Goal: Information Seeking & Learning: Learn about a topic

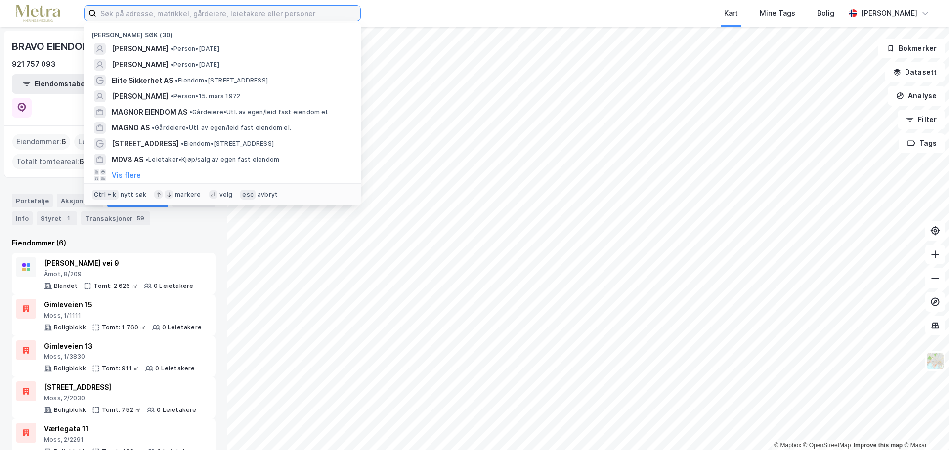
click at [129, 13] on input at bounding box center [228, 13] width 264 height 15
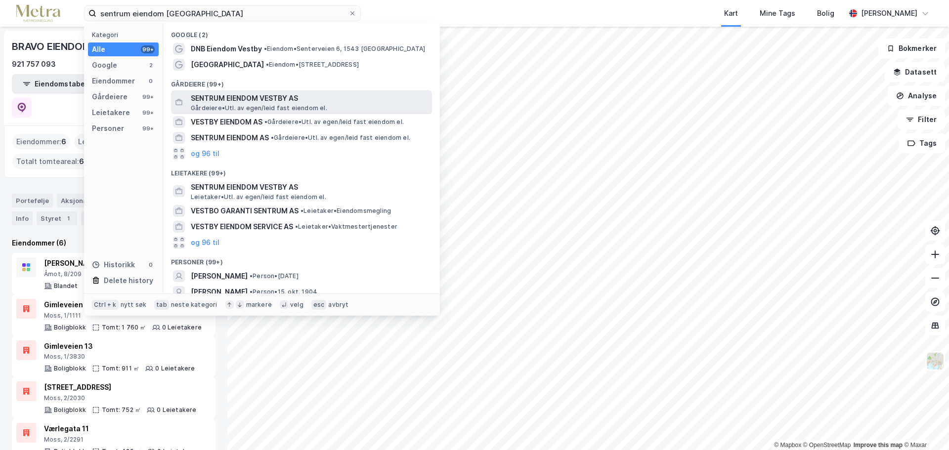
click at [304, 98] on span "SENTRUM EIENDOM VESTBY AS" at bounding box center [309, 98] width 237 height 12
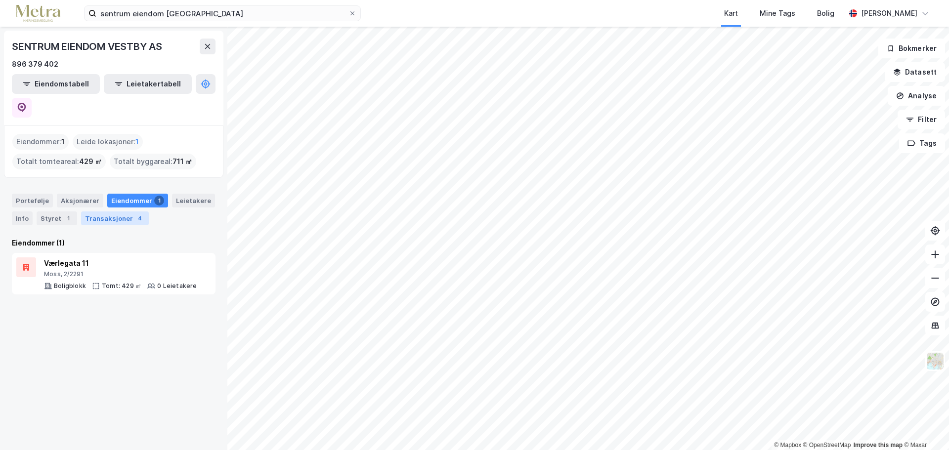
click at [135, 213] on div "4" at bounding box center [140, 218] width 10 height 10
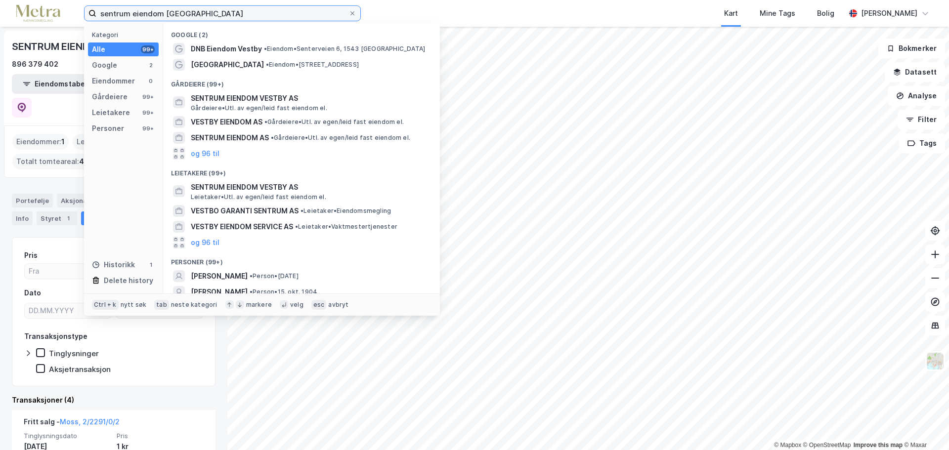
click at [148, 13] on input "sentrum eiendom vestby" at bounding box center [222, 13] width 252 height 15
paste input "Gimleveien 15 Moss AS"
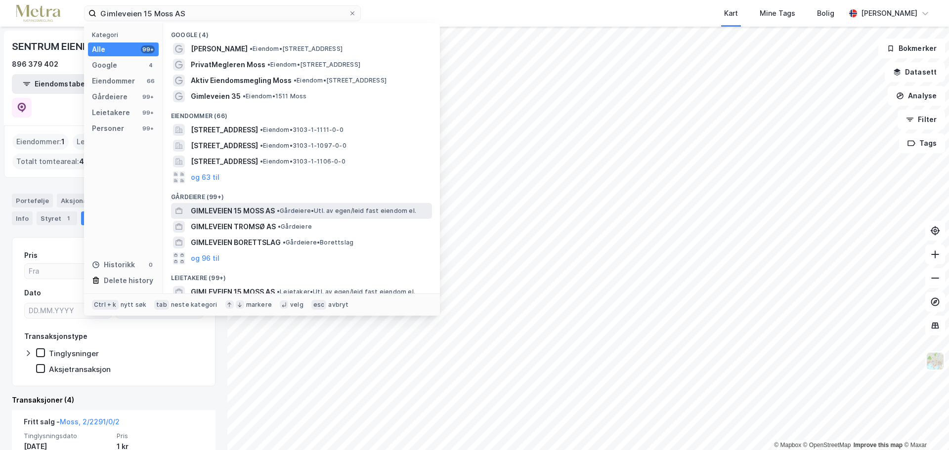
click at [315, 212] on span "• Gårdeiere • Utl. av egen/leid fast eiendom el." at bounding box center [346, 211] width 139 height 8
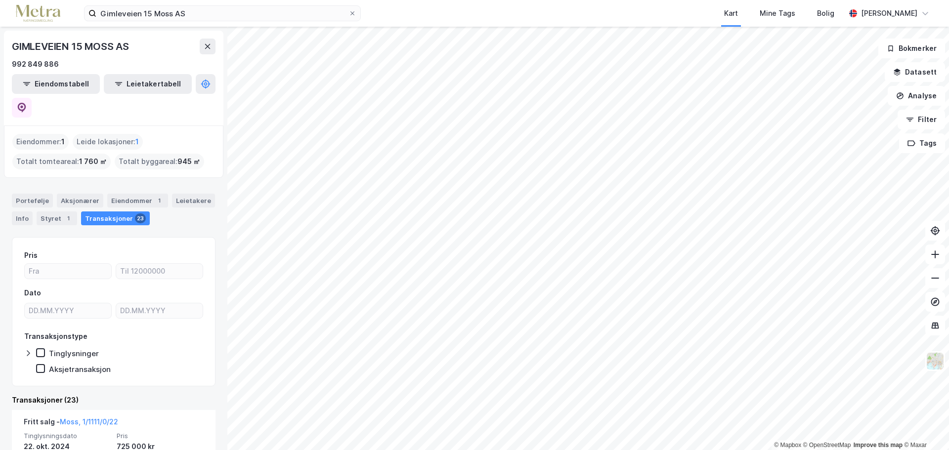
click at [141, 182] on div "Portefølje Aksjonærer Eiendommer 1 Leietakere Info Styret 1 Transaksjoner 23" at bounding box center [113, 205] width 227 height 47
click at [142, 194] on div "Eiendommer 1" at bounding box center [137, 201] width 61 height 14
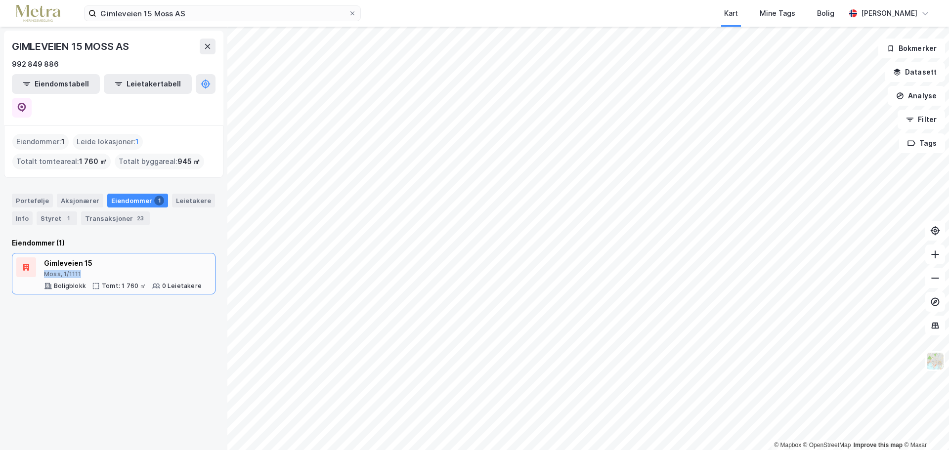
click at [164, 257] on div "Gimleveien 15 Moss, 1/1111" at bounding box center [123, 267] width 158 height 21
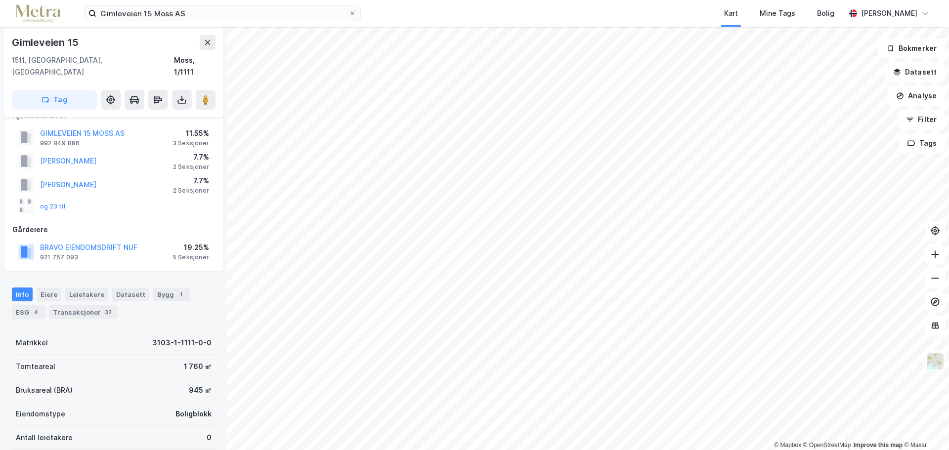
scroll to position [99, 0]
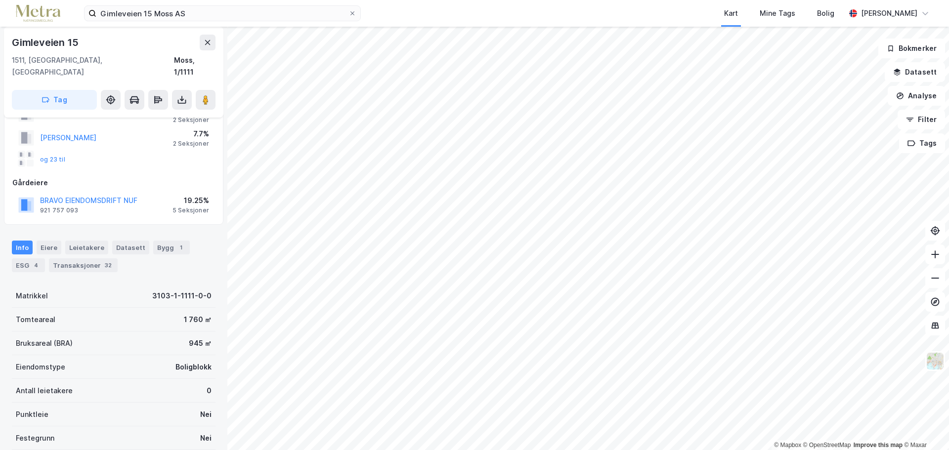
drag, startPoint x: 101, startPoint y: 257, endPoint x: 125, endPoint y: 258, distance: 23.8
click at [103, 260] on div "32" at bounding box center [108, 265] width 11 height 10
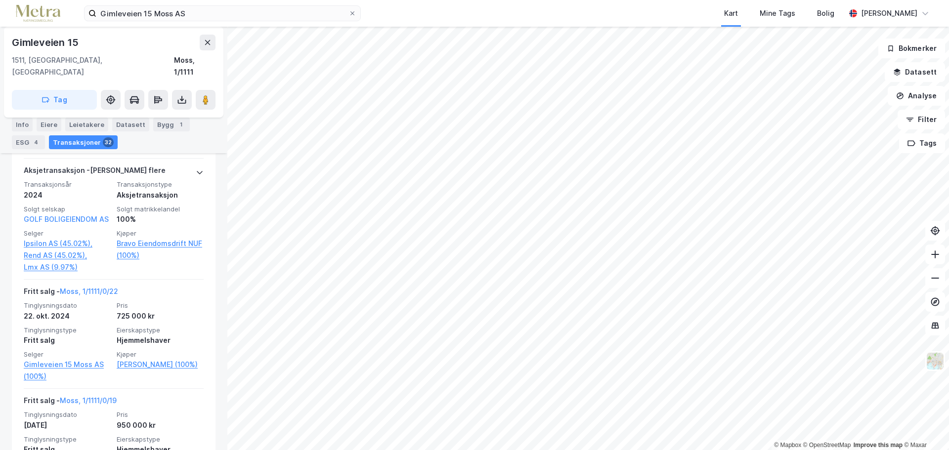
scroll to position [798, 0]
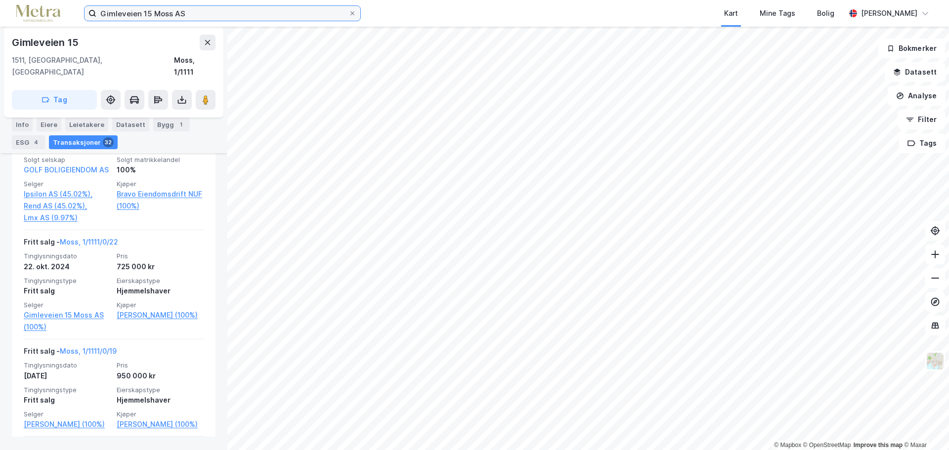
click at [195, 14] on input "Gimleveien 15 Moss AS" at bounding box center [222, 13] width 252 height 15
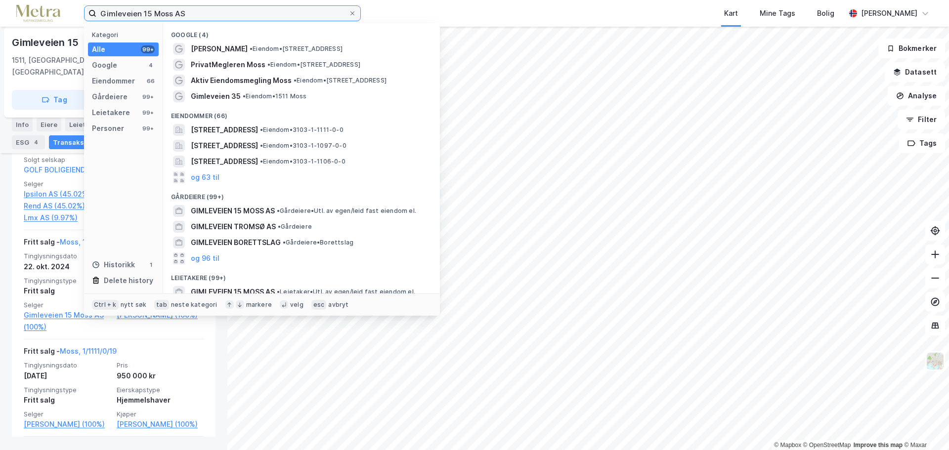
click at [195, 14] on input "Gimleveien 15 Moss AS" at bounding box center [222, 13] width 252 height 15
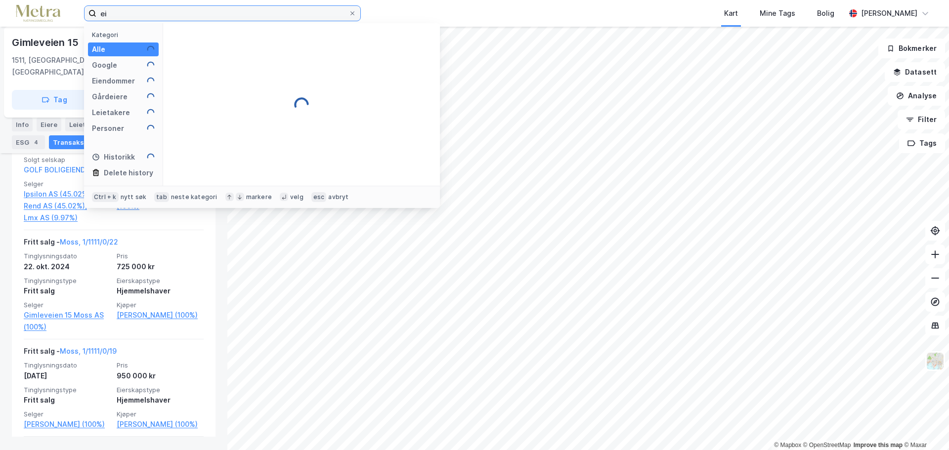
type input "e"
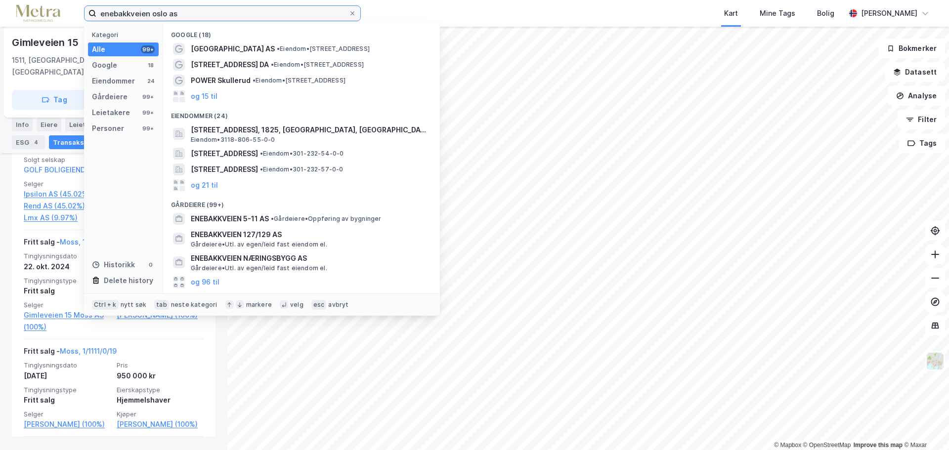
click at [0, 17] on div "enebakkveien oslo as Kategori Alle 99+ Google 18 Eiendommer 24 Gårdeiere 99+ Le…" at bounding box center [474, 13] width 949 height 27
paste input "Peder Faldsveens Vei 9 og 11 AS"
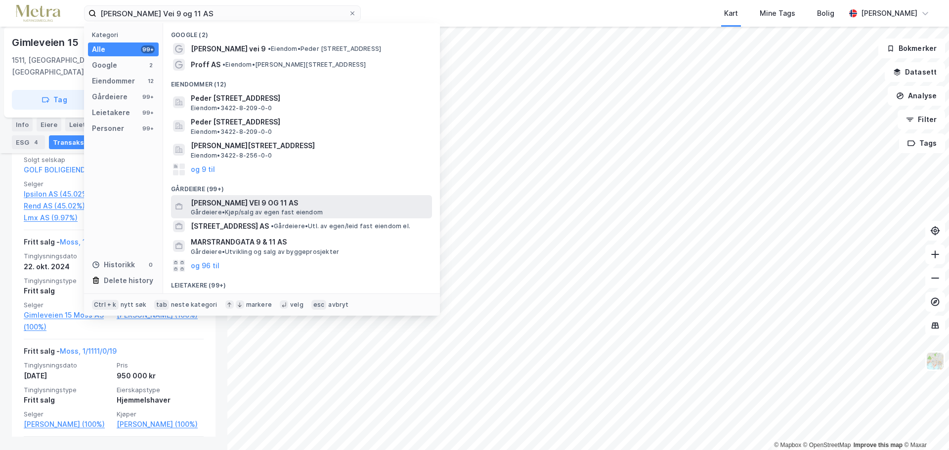
click at [305, 203] on span "PEDER FALDSVEENS VEI 9 OG 11 AS" at bounding box center [309, 203] width 237 height 12
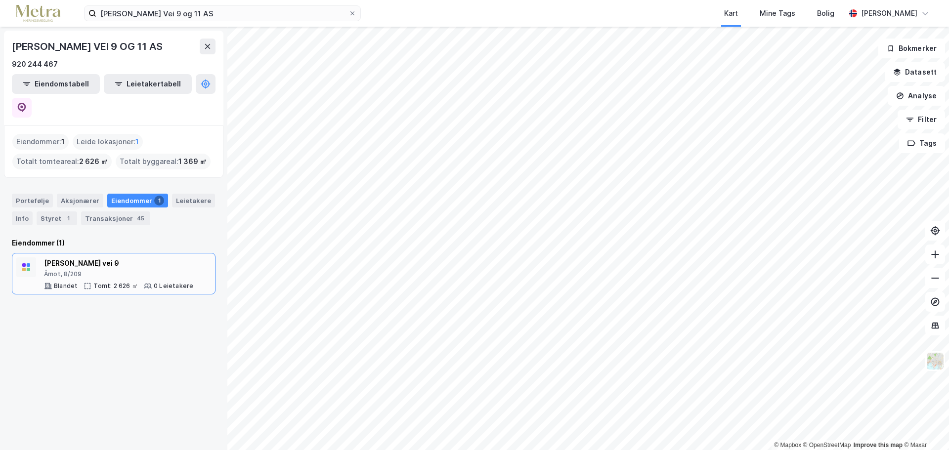
click at [166, 282] on div "0 Leietakere" at bounding box center [174, 286] width 40 height 8
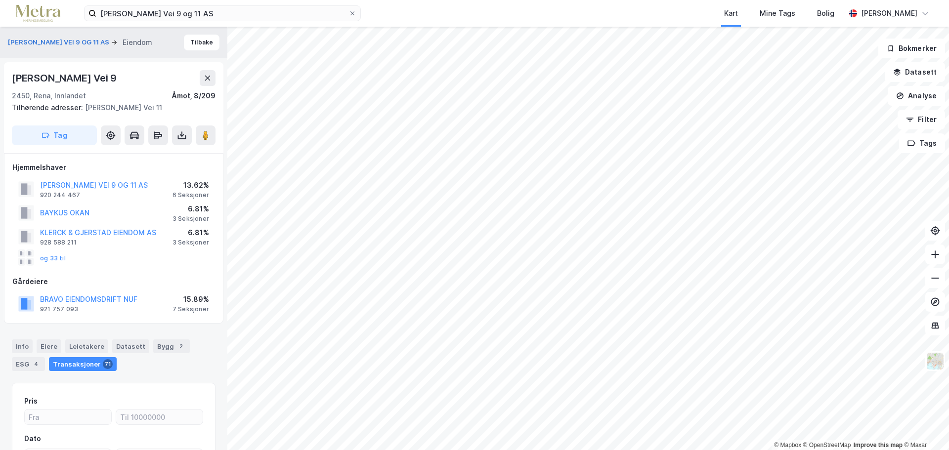
click at [100, 77] on div "Peder Faldsveens Vei 9" at bounding box center [65, 78] width 107 height 16
copy div "Peder Faldsveens Vei 9"
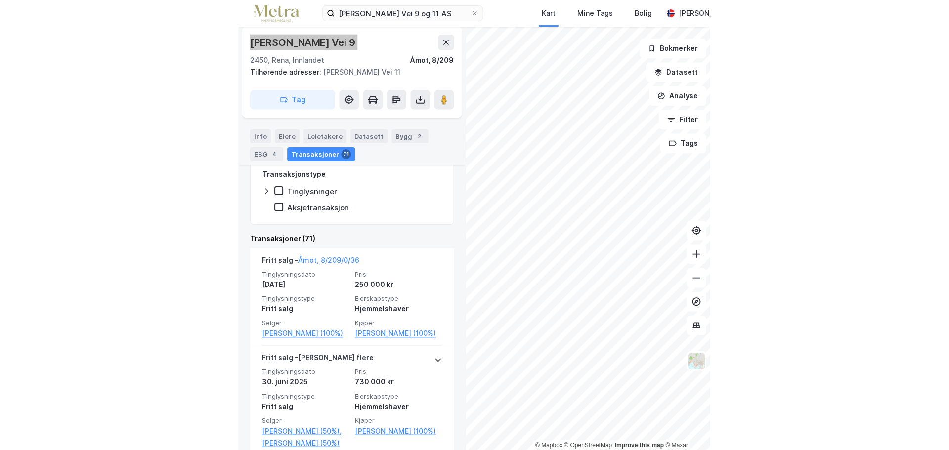
scroll to position [357, 0]
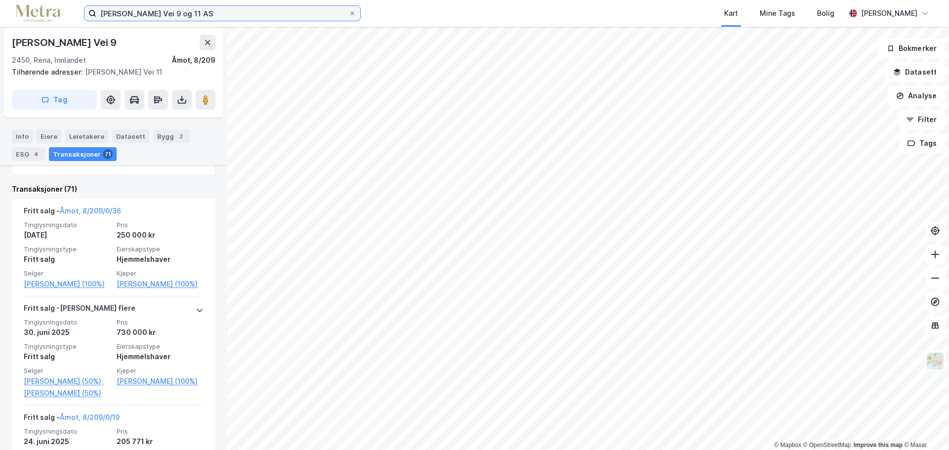
click at [249, 16] on input "Peder Faldsveens Vei 9 og 11 AS" at bounding box center [222, 13] width 252 height 15
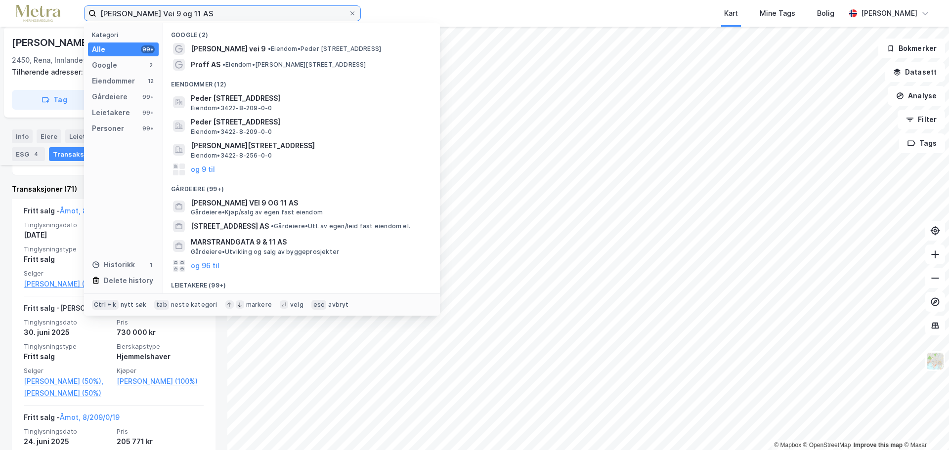
click at [249, 16] on input "Peder Faldsveens Vei 9 og 11 AS" at bounding box center [222, 13] width 252 height 15
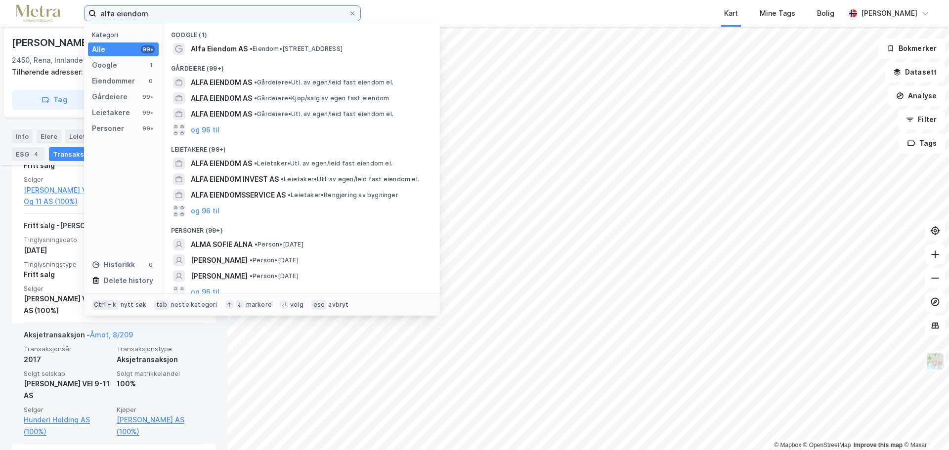
scroll to position [7770, 0]
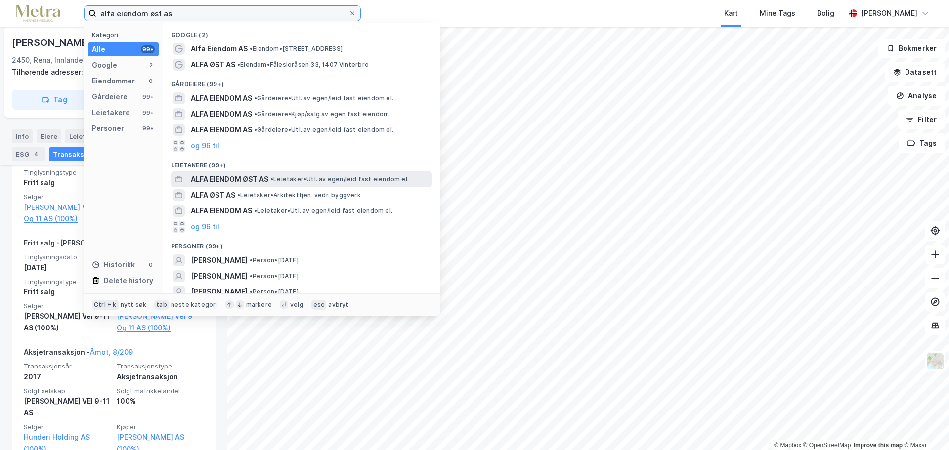
type input "alfa eiendom øst as"
click at [281, 176] on span "• Leietaker • Utl. av egen/leid fast eiendom el." at bounding box center [339, 179] width 138 height 8
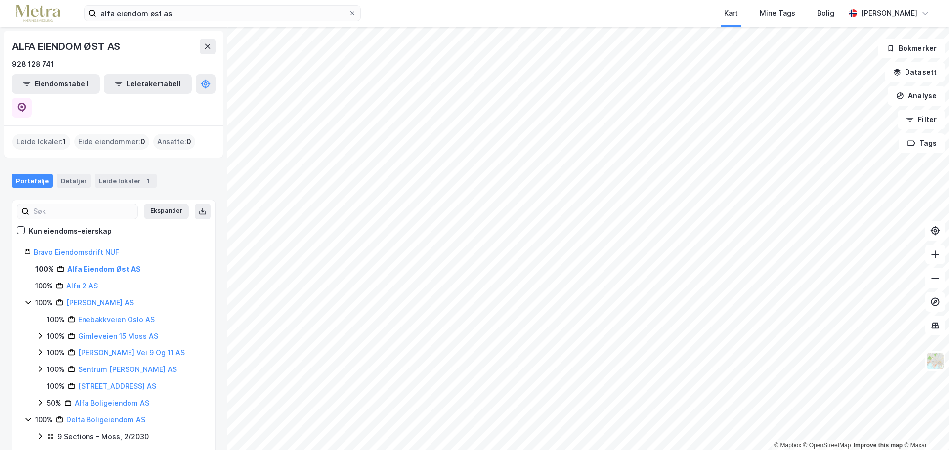
click at [85, 48] on div "ALFA EIENDOM ØST AS" at bounding box center [67, 47] width 110 height 16
